Goal: Task Accomplishment & Management: Manage account settings

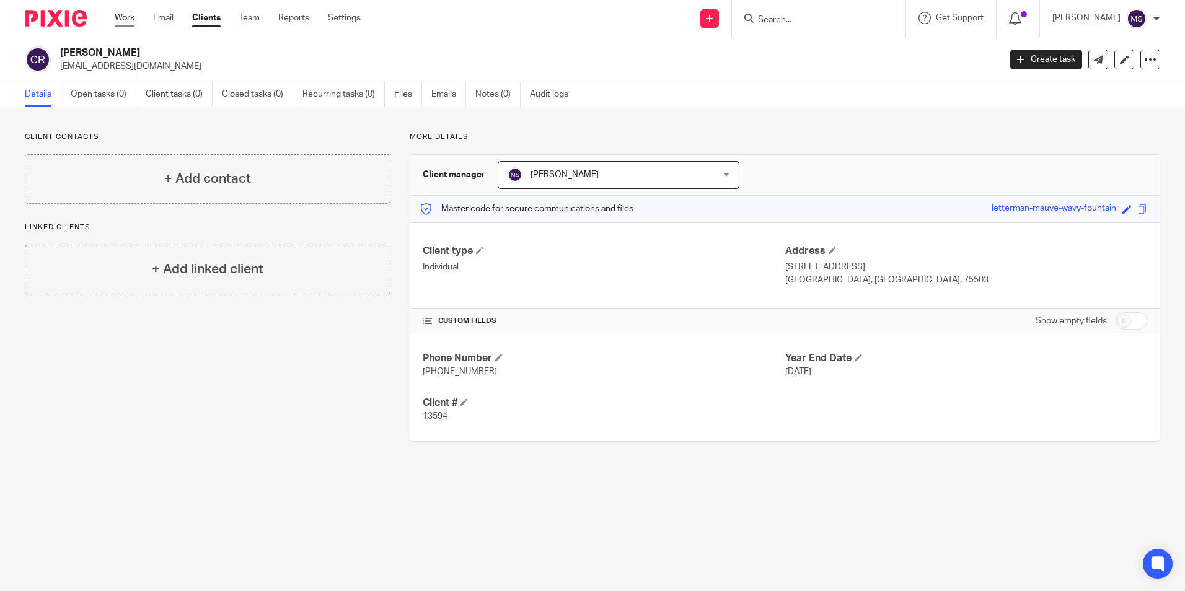
click at [128, 19] on link "Work" at bounding box center [125, 18] width 20 height 12
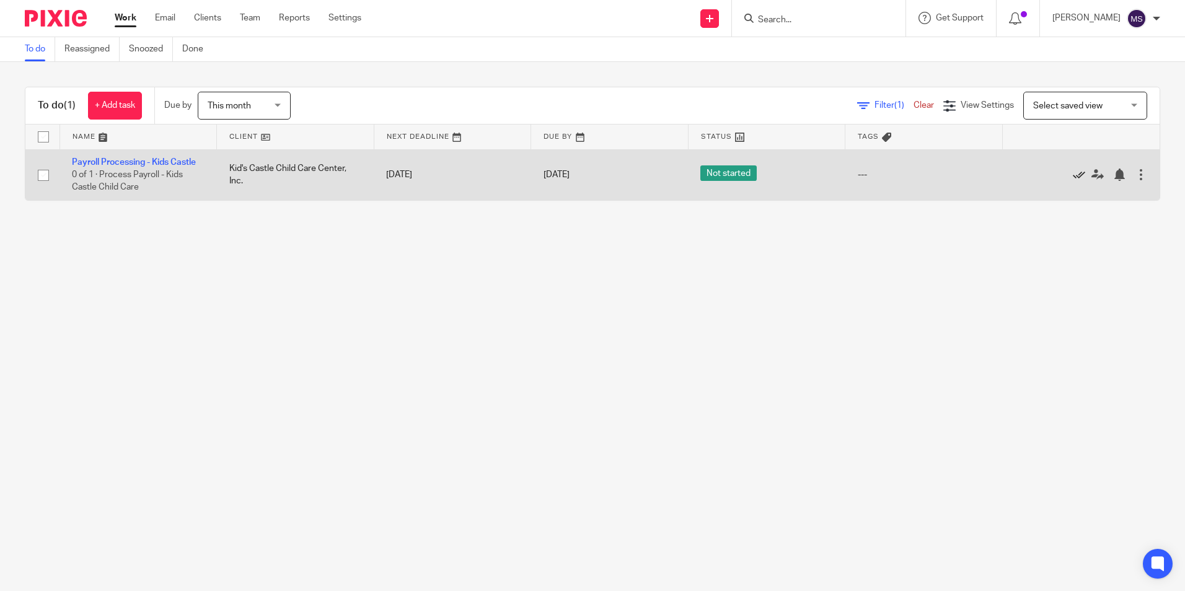
click at [1073, 177] on icon at bounding box center [1079, 175] width 12 height 12
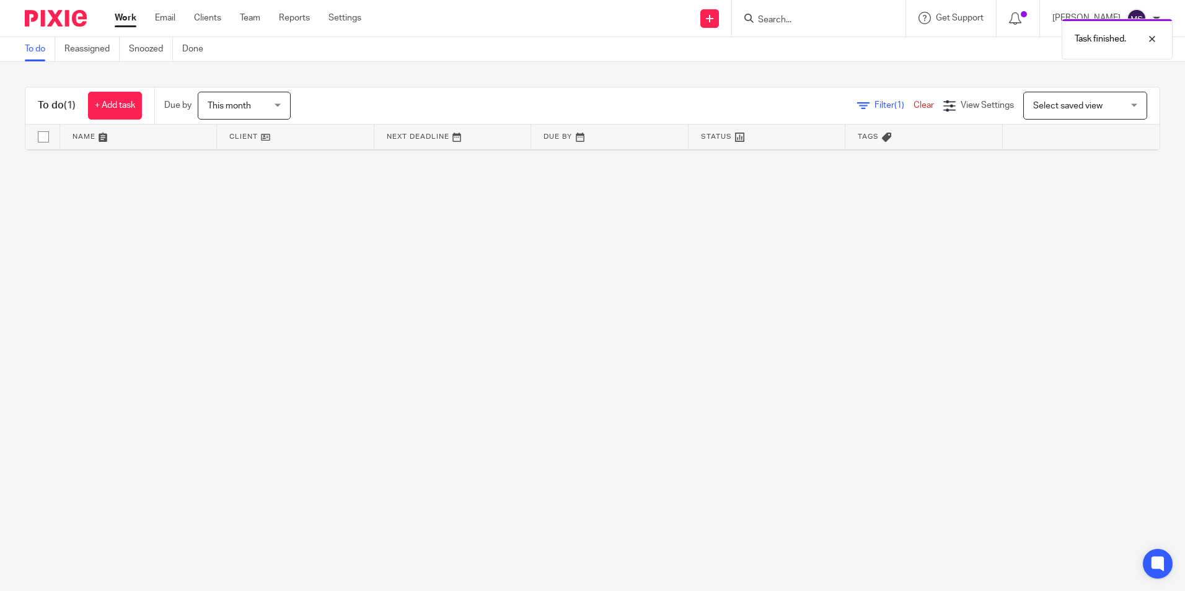
click at [276, 106] on div "This month This month" at bounding box center [244, 106] width 93 height 28
click at [791, 23] on input "Search" at bounding box center [813, 20] width 112 height 11
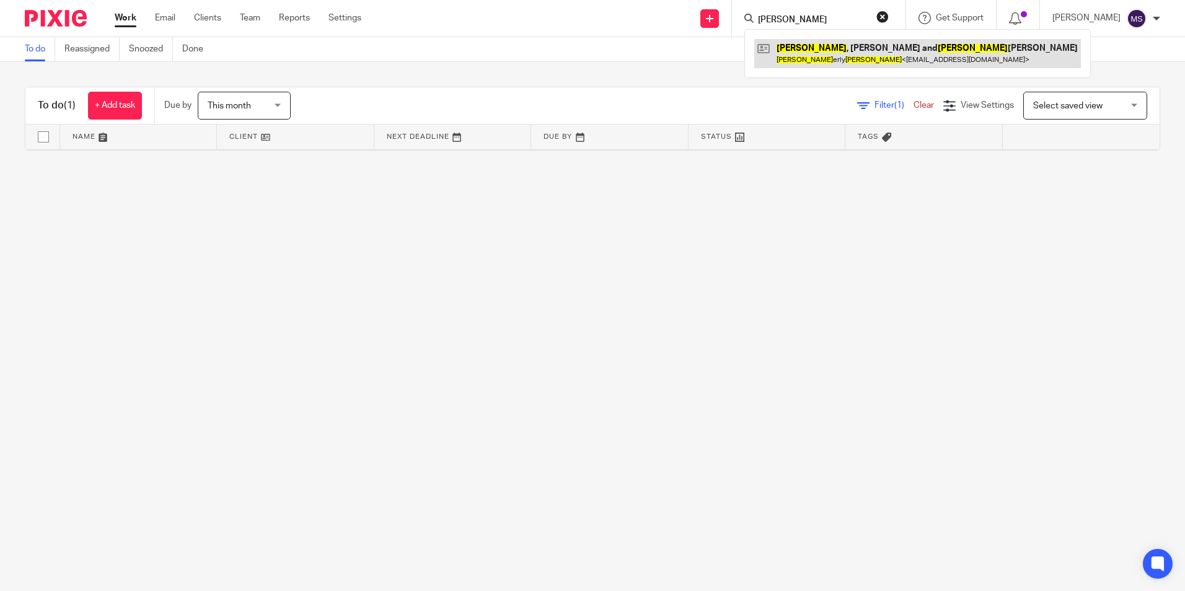
type input "graham, bev"
click at [843, 51] on link at bounding box center [917, 53] width 327 height 29
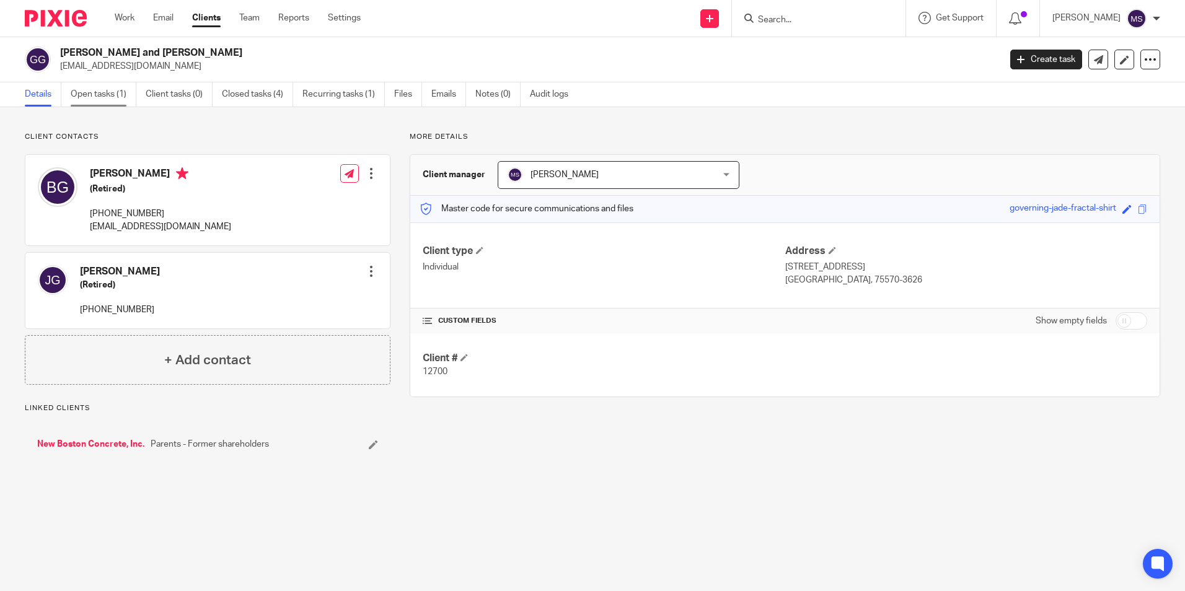
click at [95, 95] on link "Open tasks (1)" at bounding box center [104, 94] width 66 height 24
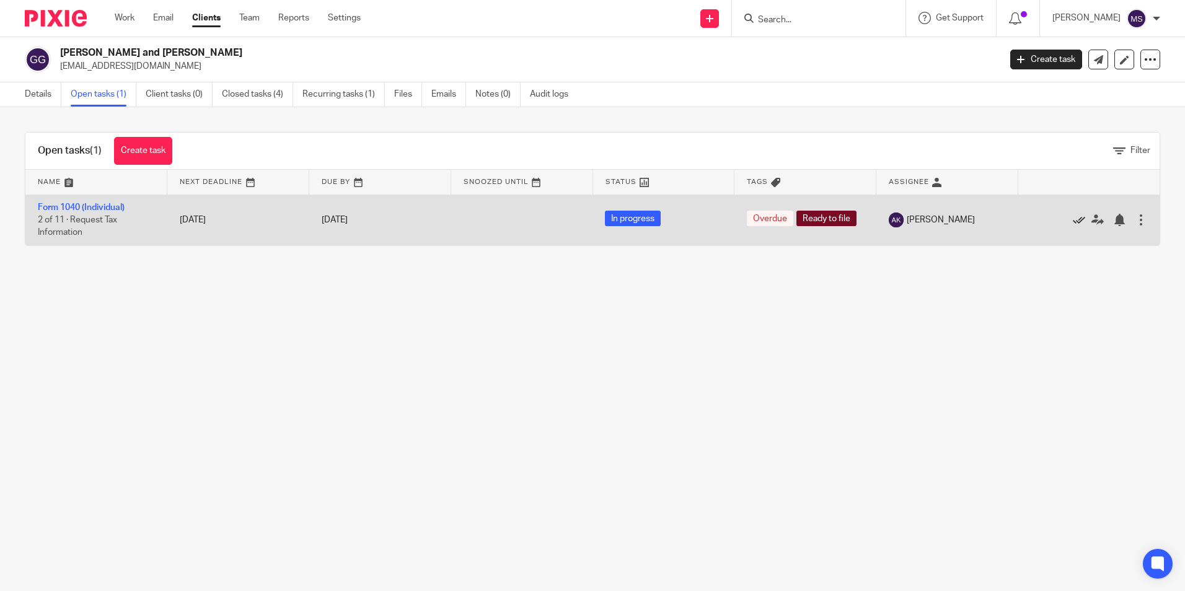
click at [1073, 216] on icon at bounding box center [1079, 220] width 12 height 12
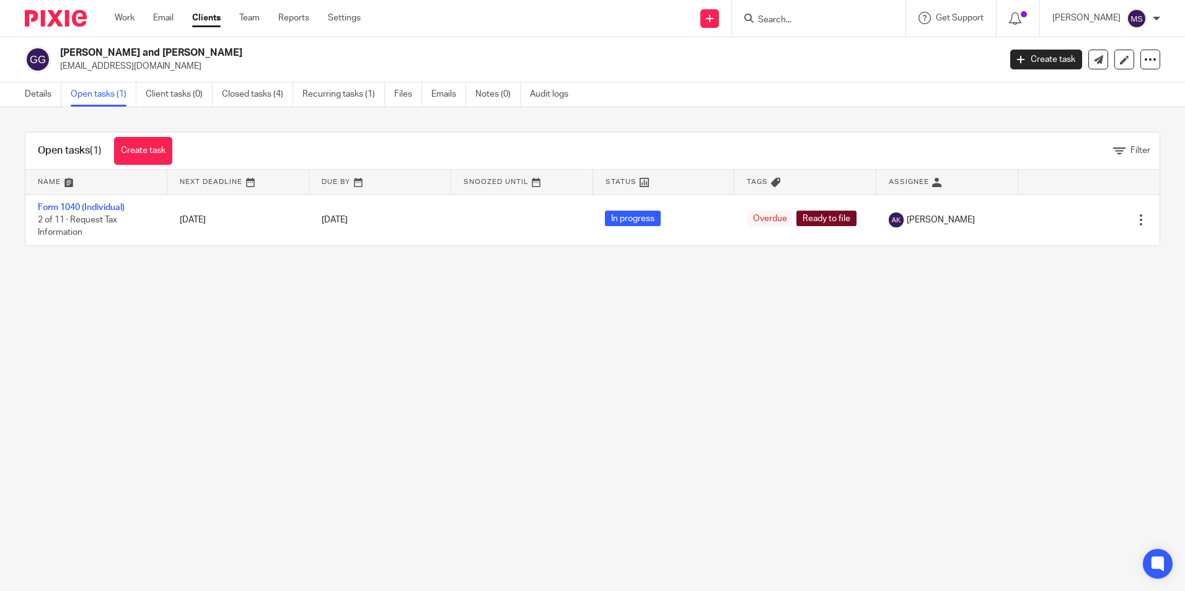
click at [102, 95] on link "Open tasks (1)" at bounding box center [104, 94] width 66 height 24
